Goal: Transaction & Acquisition: Purchase product/service

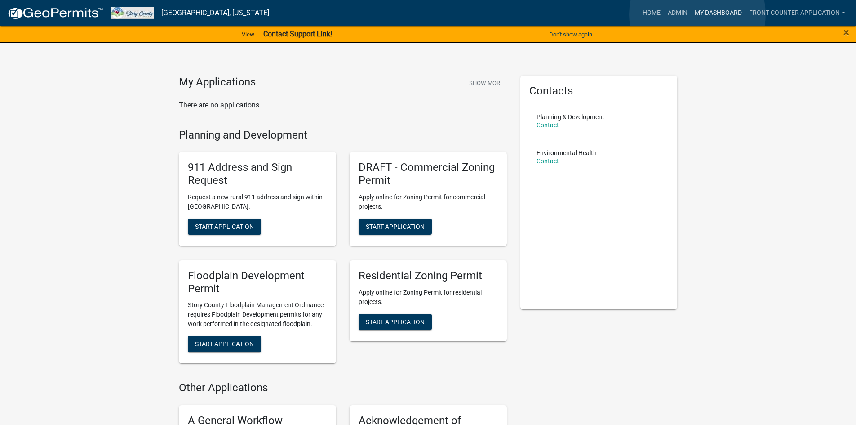
click at [697, 14] on link "My Dashboard" at bounding box center [718, 12] width 54 height 17
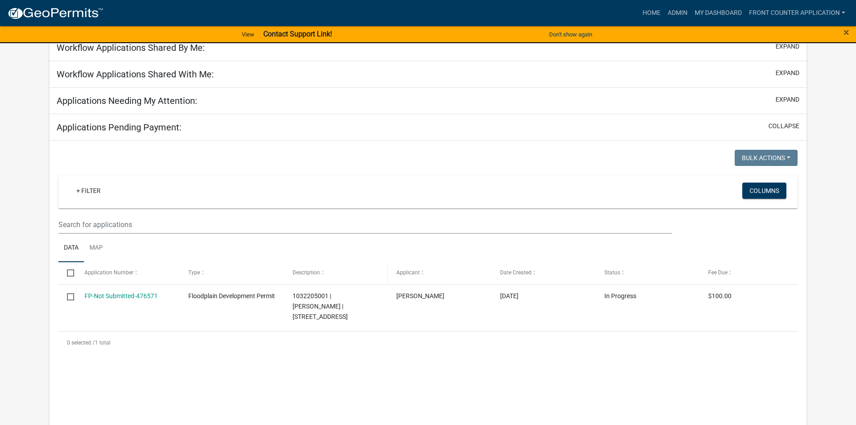
scroll to position [135, 0]
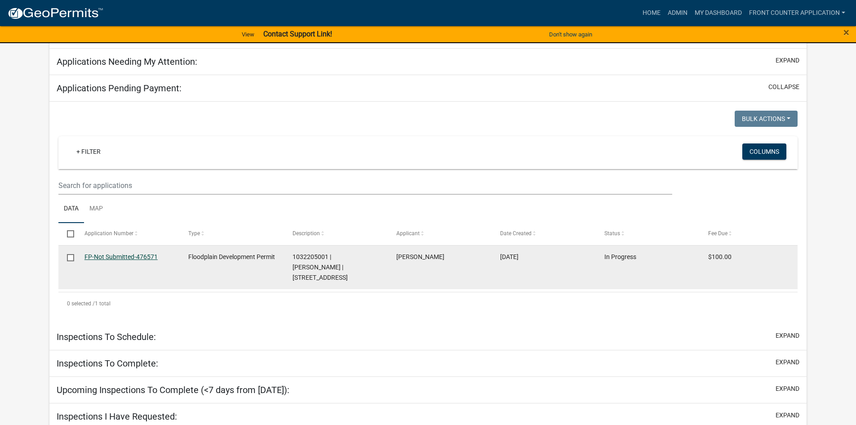
click at [103, 255] on link "FP-Not Submitted-476571" at bounding box center [120, 256] width 73 height 7
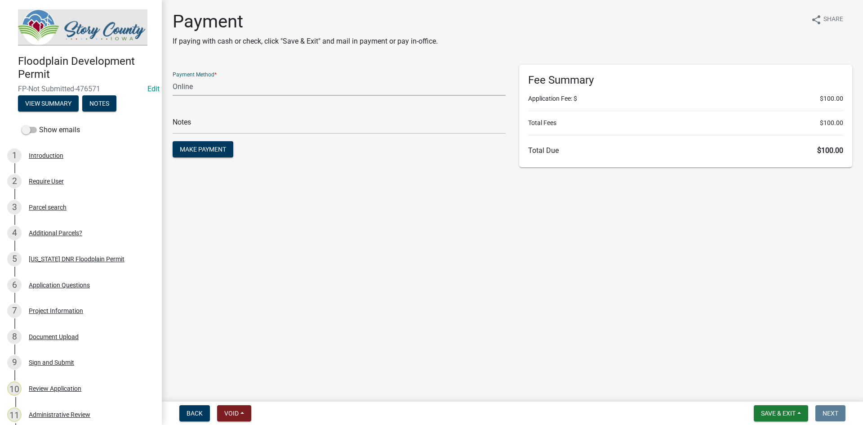
click at [194, 91] on select "Credit Card POS Check Cash Online" at bounding box center [339, 86] width 333 height 18
select select "1: 0"
click at [173, 77] on select "Credit Card POS Check Cash Online" at bounding box center [339, 86] width 333 height 18
click at [221, 132] on input "text" at bounding box center [339, 124] width 333 height 18
type input "1122"
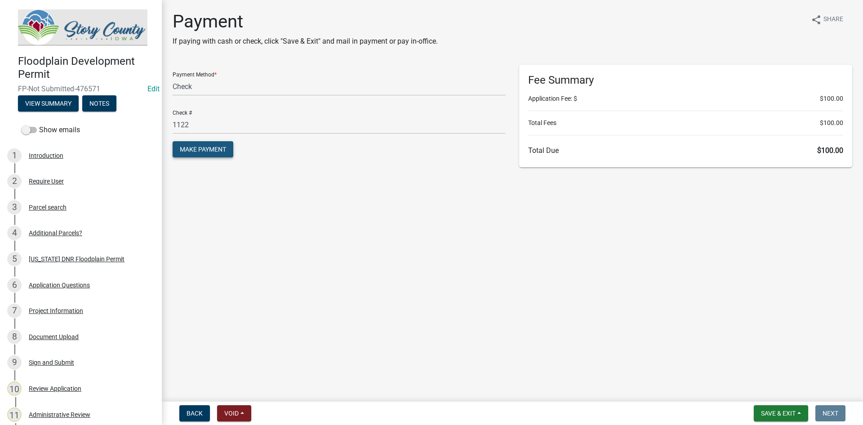
click at [207, 150] on span "Make Payment" at bounding box center [203, 149] width 46 height 7
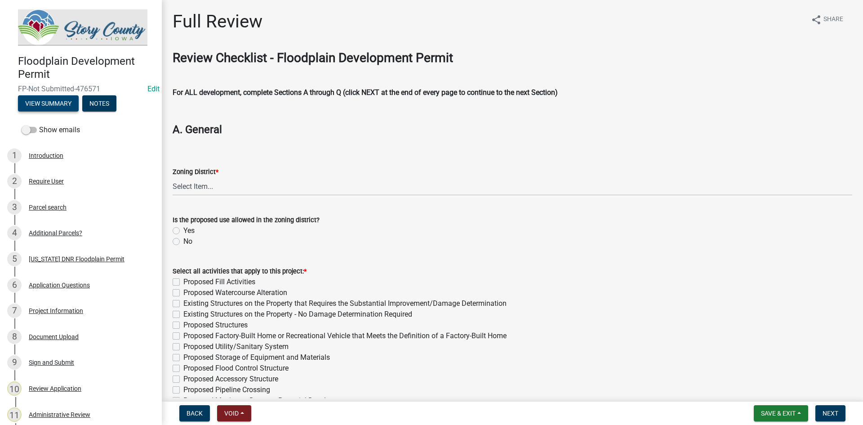
click at [44, 100] on button "View Summary" at bounding box center [48, 103] width 61 height 16
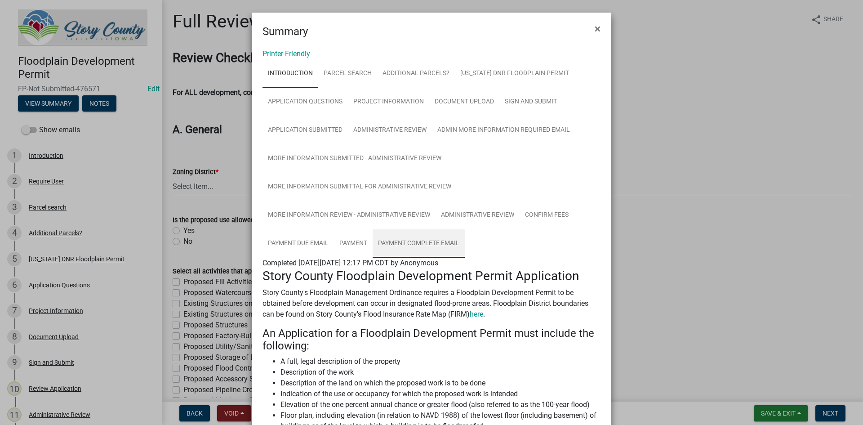
click at [393, 242] on link "Payment Complete Email" at bounding box center [418, 243] width 92 height 29
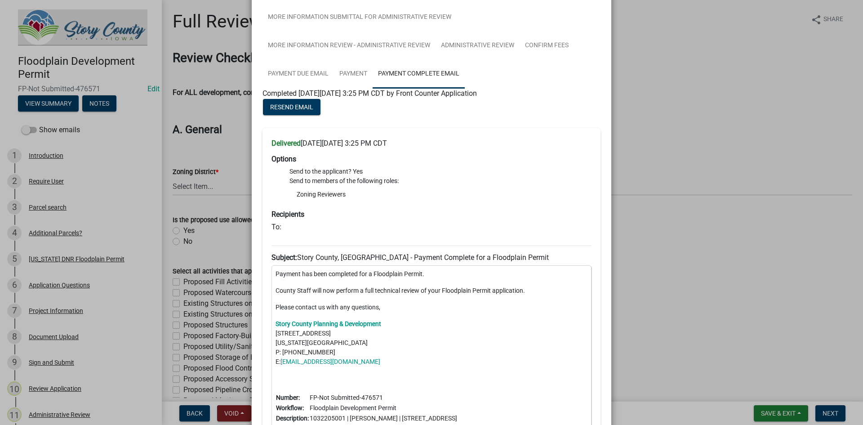
scroll to position [154, 0]
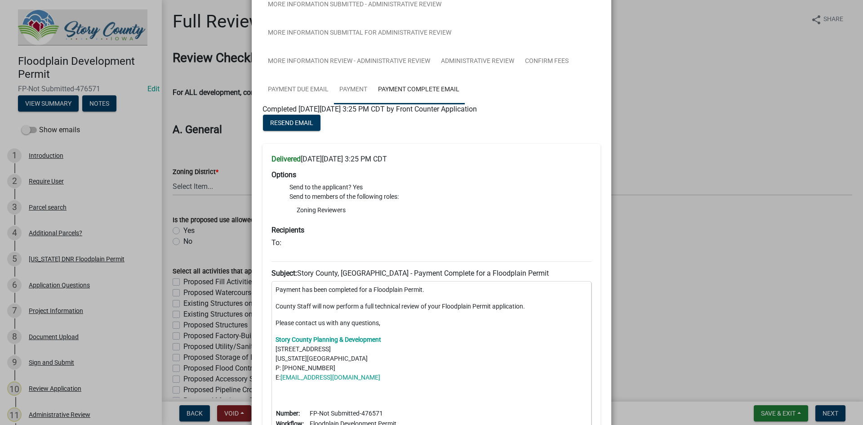
click at [350, 88] on link "Payment" at bounding box center [353, 89] width 39 height 29
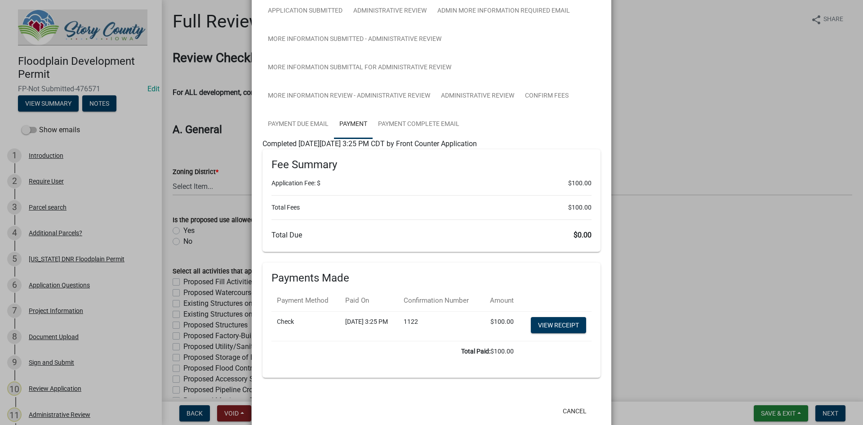
scroll to position [135, 0]
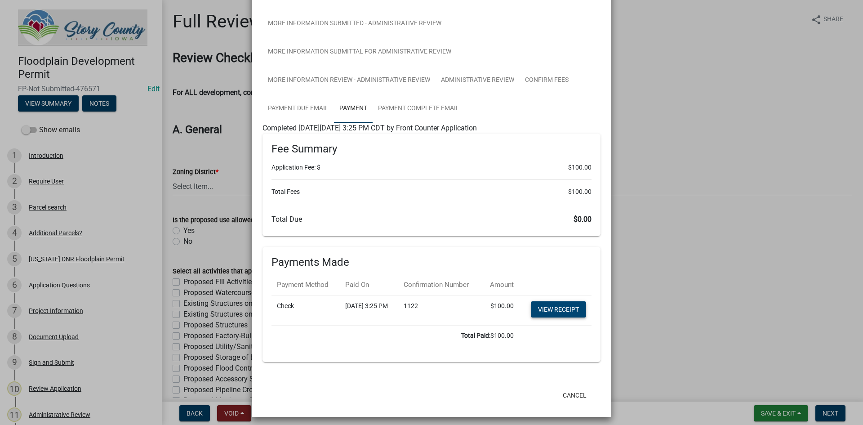
click at [554, 317] on link "View receipt" at bounding box center [558, 309] width 55 height 16
click at [768, 411] on ngb-modal-window "Summary × Printer Friendly Introduction Parcel search Additional Parcels? [US_S…" at bounding box center [431, 212] width 863 height 425
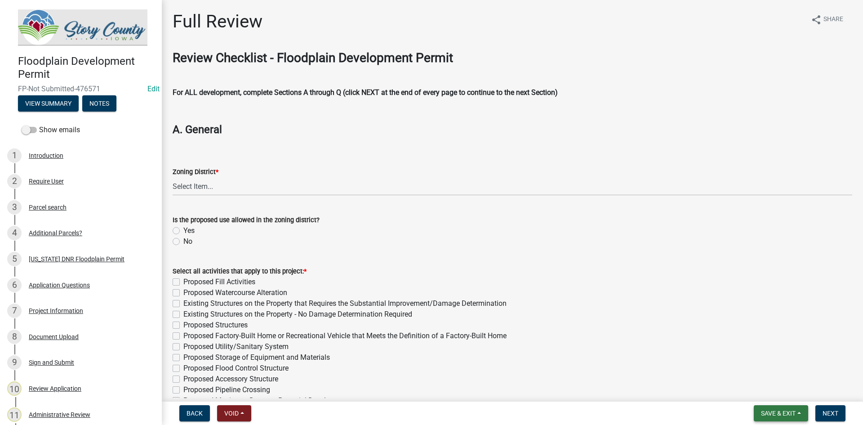
click at [802, 414] on button "Save & Exit" at bounding box center [780, 413] width 54 height 16
click at [762, 392] on button "Save & Exit" at bounding box center [772, 390] width 72 height 22
